Goal: Information Seeking & Learning: Learn about a topic

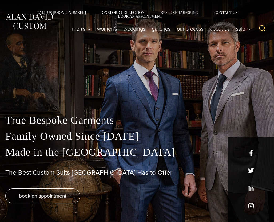
click at [38, 26] on img at bounding box center [29, 22] width 48 height 18
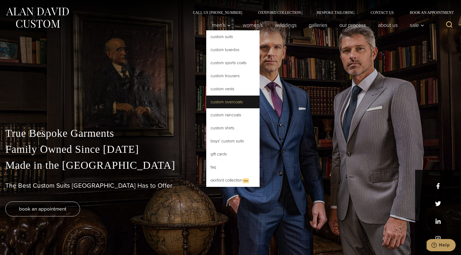
click at [223, 104] on link "Custom Overcoats" at bounding box center [232, 102] width 53 height 13
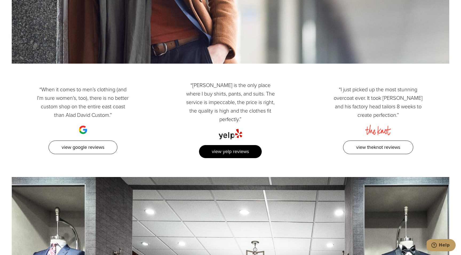
scroll to position [2548, 0]
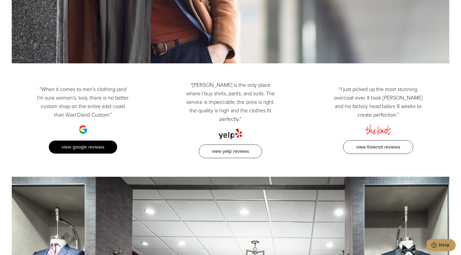
click at [94, 141] on link "View Google Reviews" at bounding box center [83, 148] width 69 height 14
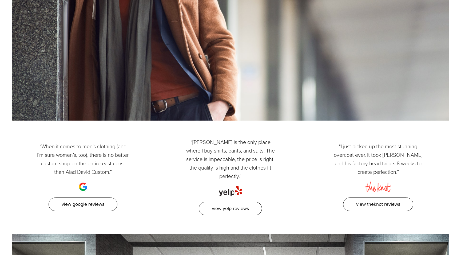
scroll to position [2548, 0]
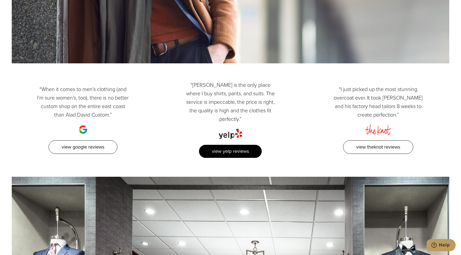
click at [229, 145] on link "View Yelp Reviews" at bounding box center [230, 152] width 63 height 14
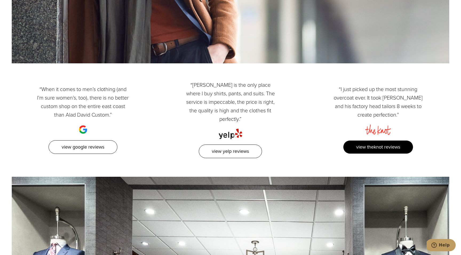
click at [363, 141] on link "View TheKnot Reviews" at bounding box center [378, 148] width 70 height 14
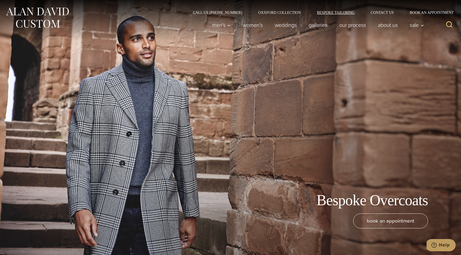
click at [340, 13] on link "Bespoke Tailoring" at bounding box center [336, 13] width 54 height 4
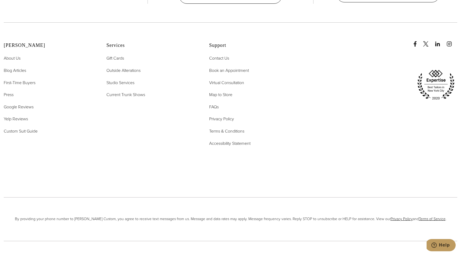
scroll to position [2542, 0]
click at [14, 69] on span "Blog Articles" at bounding box center [15, 72] width 22 height 6
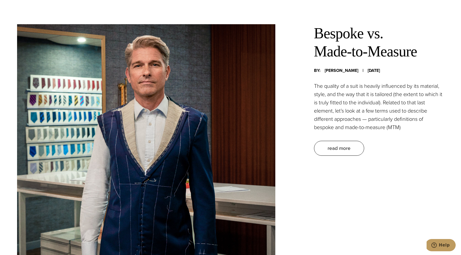
scroll to position [258, 0]
click at [331, 154] on link "read more" at bounding box center [339, 148] width 50 height 15
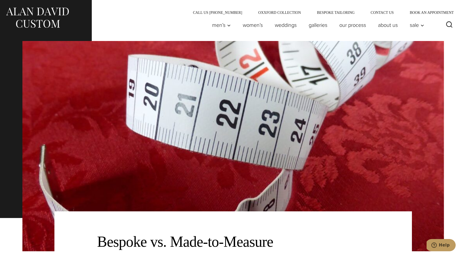
click at [41, 20] on img at bounding box center [37, 18] width 64 height 24
